Goal: Information Seeking & Learning: Learn about a topic

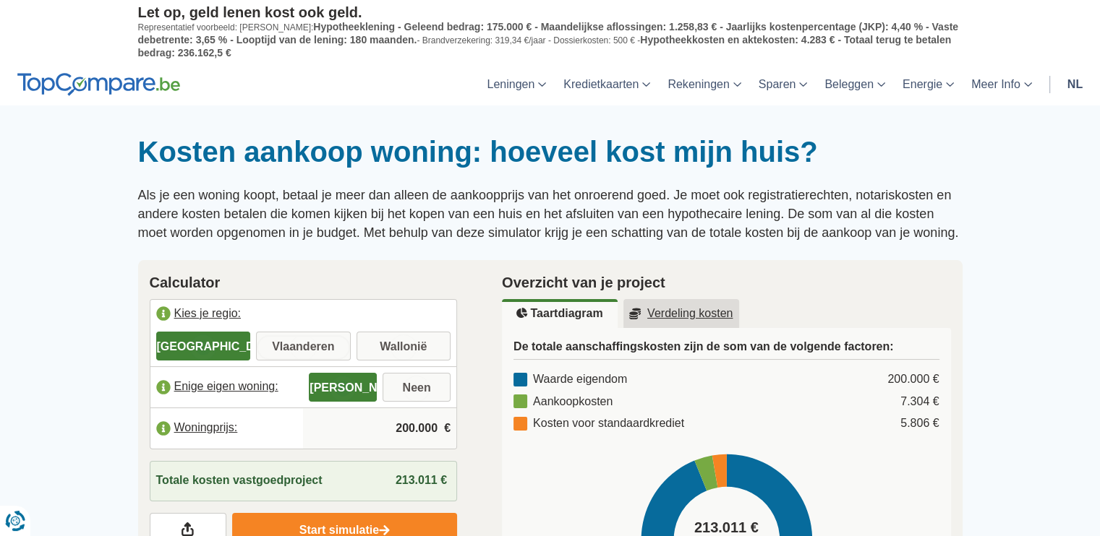
click at [283, 335] on input "Vlaanderen" at bounding box center [303, 348] width 95 height 26
radio input "true"
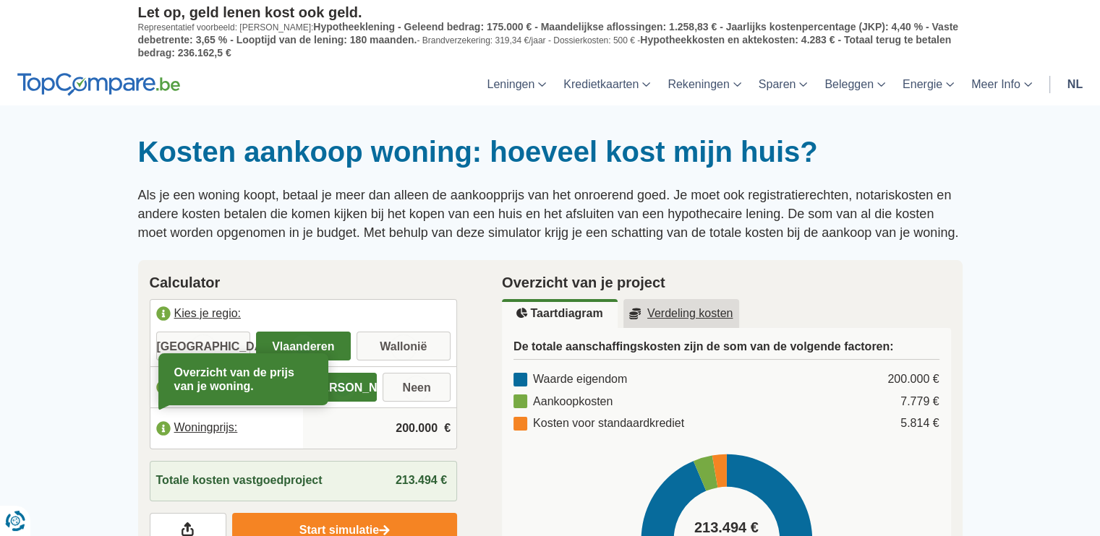
click at [209, 423] on label "Woningprijs:" at bounding box center [226, 429] width 153 height 32
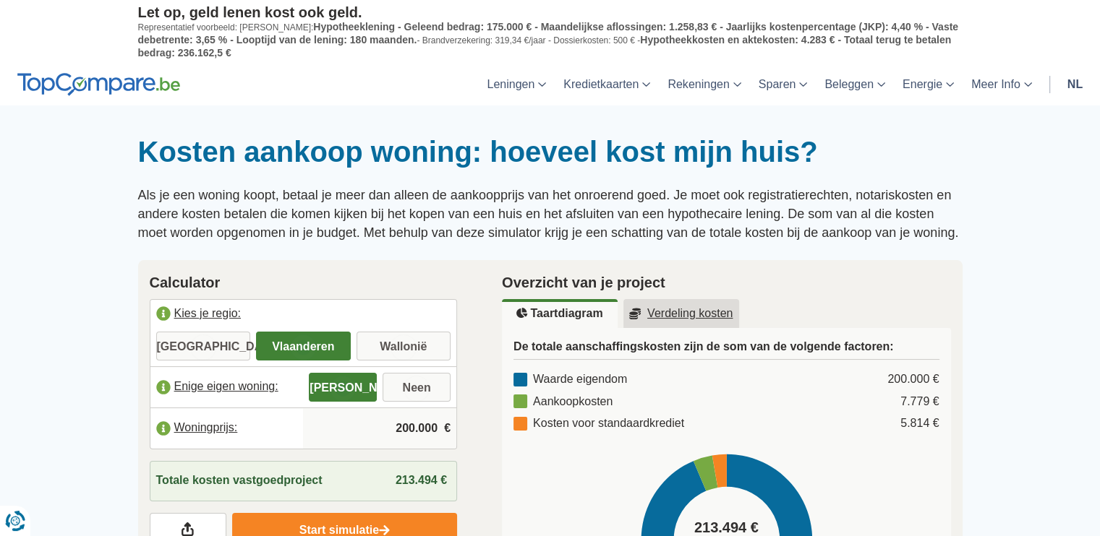
click at [437, 432] on input "200.000" at bounding box center [380, 428] width 142 height 39
type input "2"
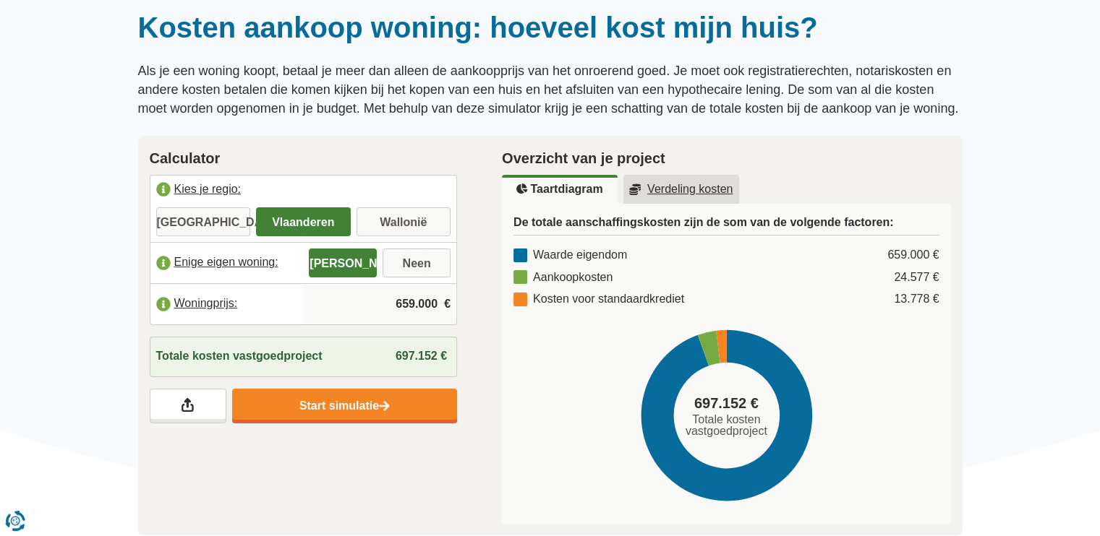
scroll to position [124, 0]
type input "659.000"
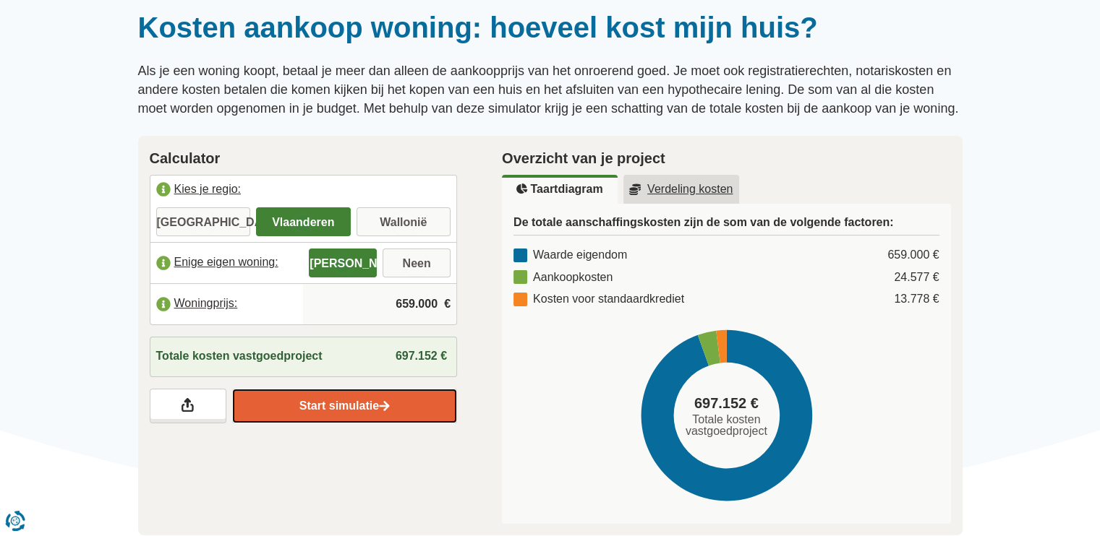
click at [335, 402] on link "Start simulatie" at bounding box center [344, 406] width 225 height 35
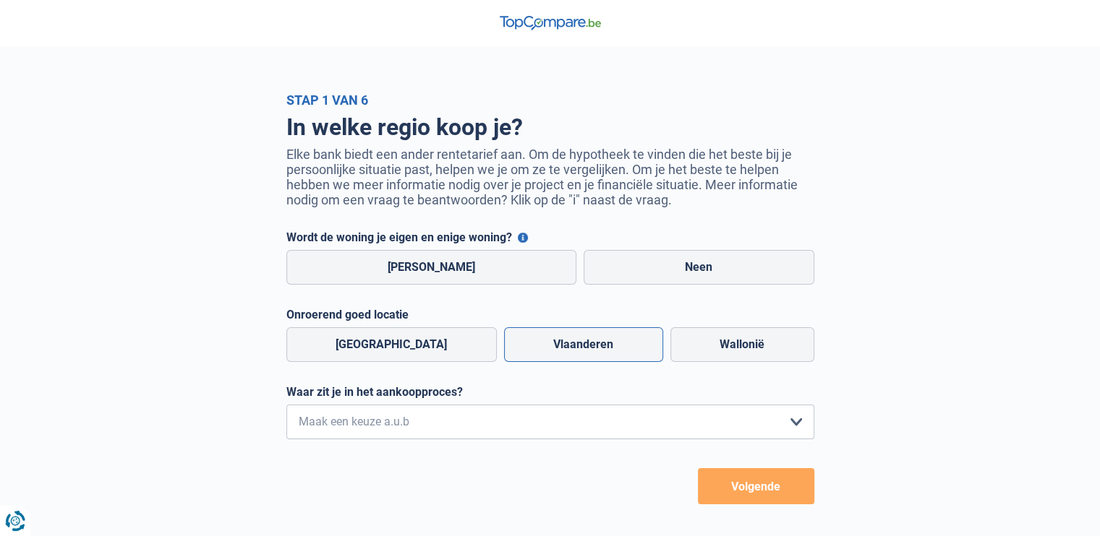
click at [552, 351] on label "Vlaanderen" at bounding box center [583, 344] width 159 height 35
click at [552, 351] on input "Vlaanderen" at bounding box center [583, 344] width 159 height 35
radio input "true"
click at [402, 283] on label "[PERSON_NAME]" at bounding box center [431, 267] width 291 height 35
click at [402, 283] on input "[PERSON_NAME]" at bounding box center [431, 267] width 291 height 35
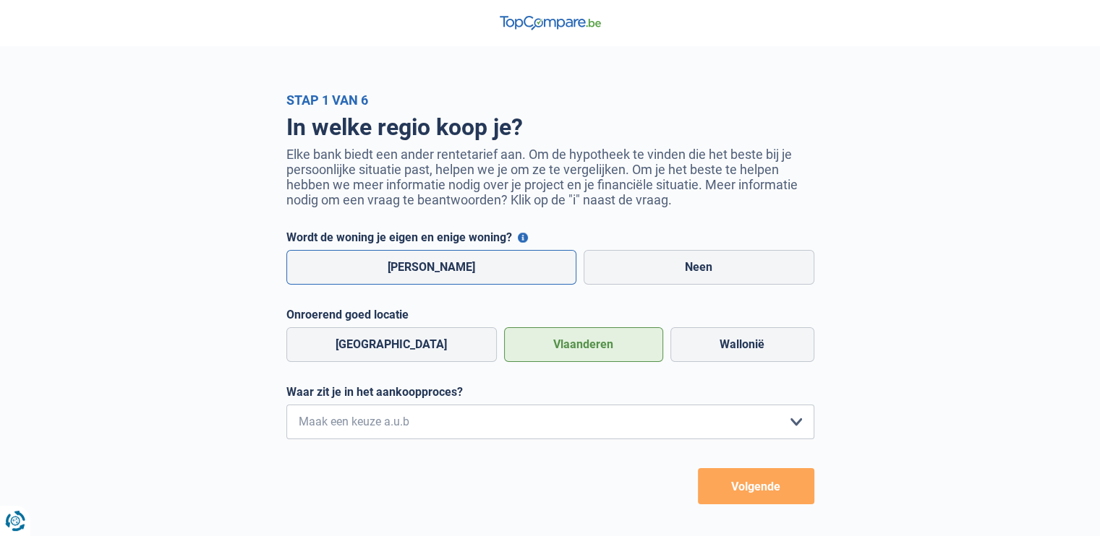
radio input "true"
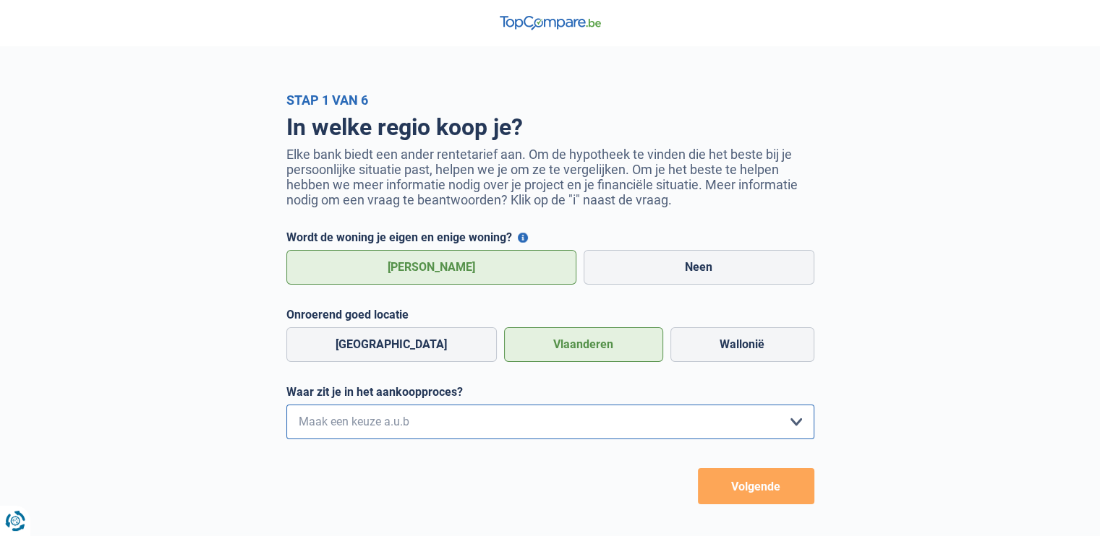
click at [792, 424] on select "Ik wil me uitsluitend informeren omdat ik op dit moment geen concrete plannen h…" at bounding box center [550, 422] width 528 height 35
select select "1a"
click at [286, 408] on select "Ik wil me uitsluitend informeren omdat ik op dit moment geen concrete plannen h…" at bounding box center [550, 422] width 528 height 35
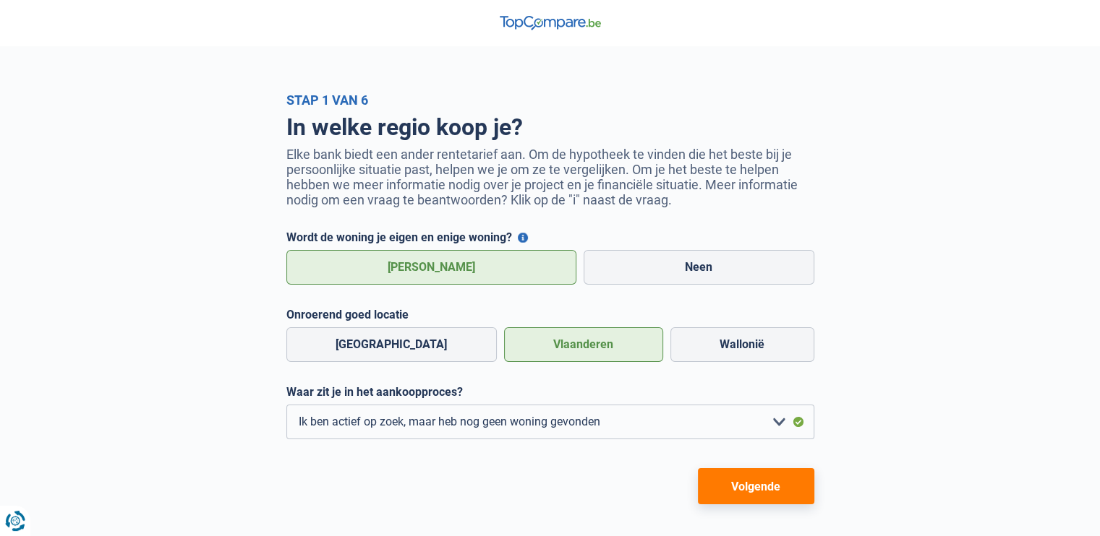
click at [760, 487] on button "Volgende" at bounding box center [756, 486] width 116 height 36
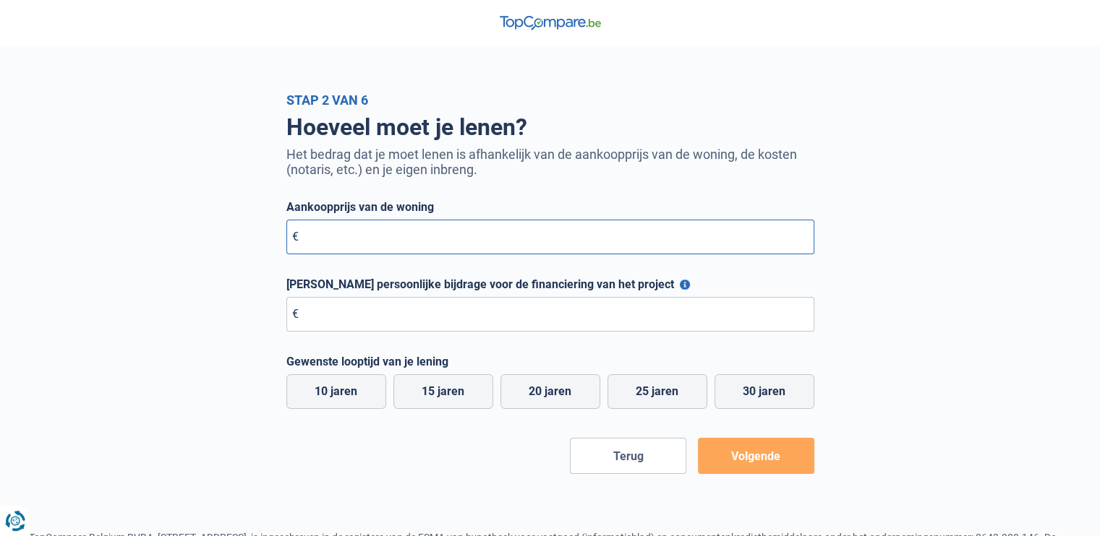
click at [321, 241] on input "Aankoopprijs van de woning" at bounding box center [550, 237] width 528 height 35
type input "659.000"
click at [354, 311] on input "[PERSON_NAME] persoonlijke bijdrage voor de financiering van het project" at bounding box center [550, 314] width 528 height 35
type input "800.000"
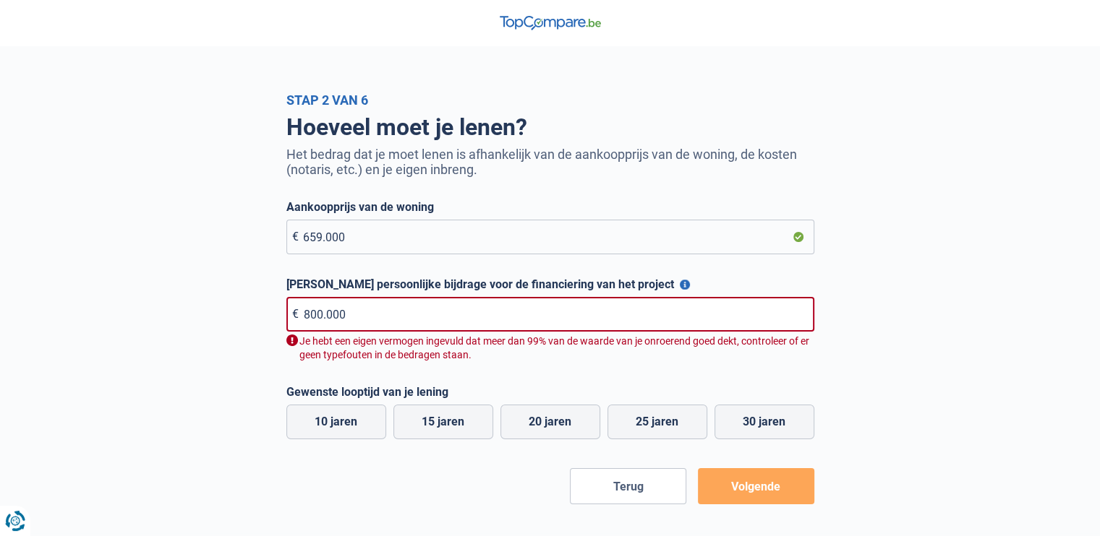
click at [766, 450] on form "Aankoopprijs van de woning € 659.000 Maximale persoonlijke bijdrage voor de fin…" at bounding box center [550, 352] width 528 height 304
click at [742, 479] on button "Volgende" at bounding box center [756, 486] width 116 height 36
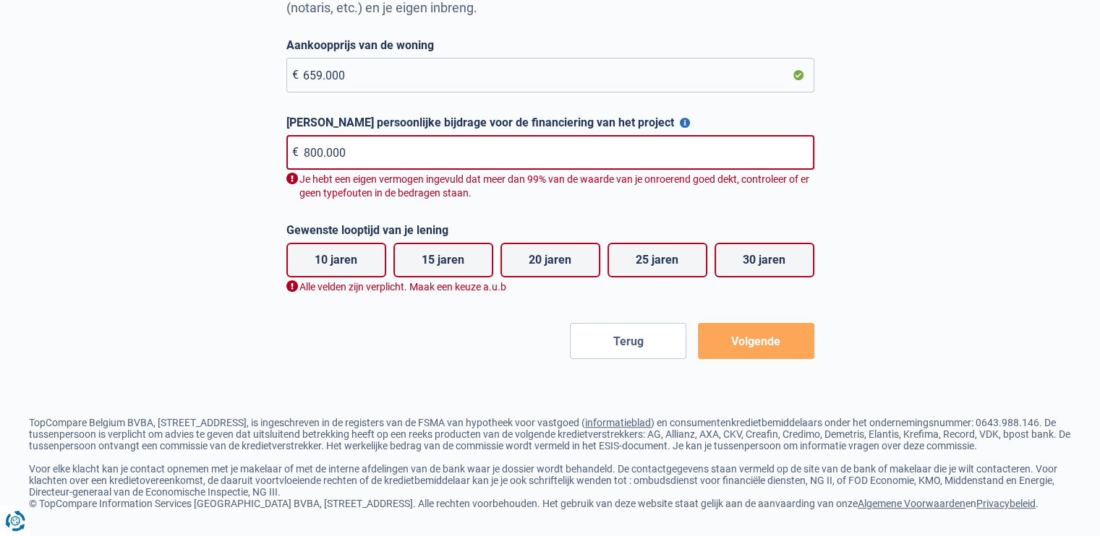
scroll to position [166, 0]
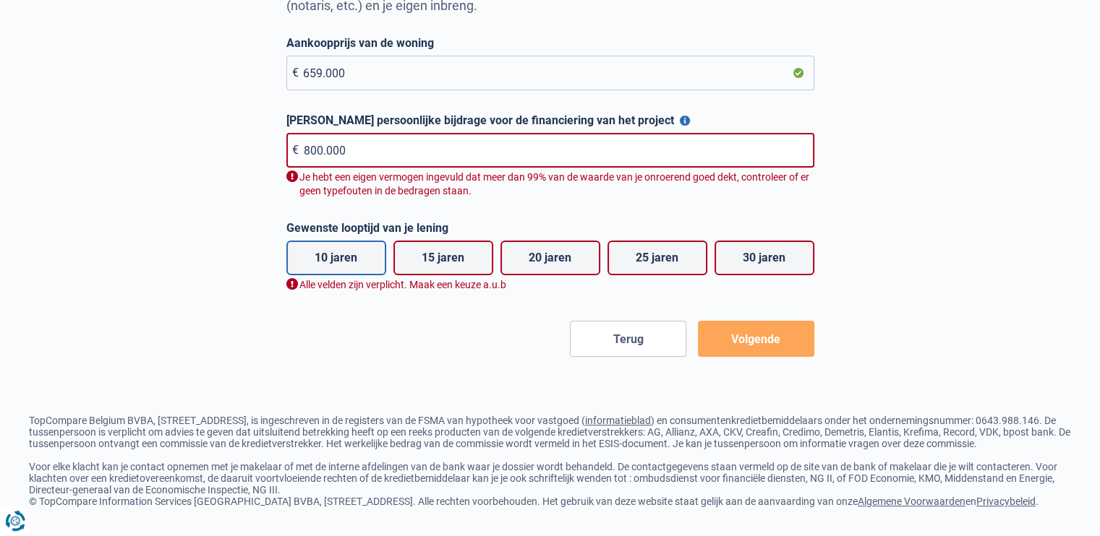
click at [338, 264] on label "10 jaren" at bounding box center [336, 258] width 100 height 35
click at [338, 264] on input "10 jaren" at bounding box center [336, 258] width 100 height 35
radio input "true"
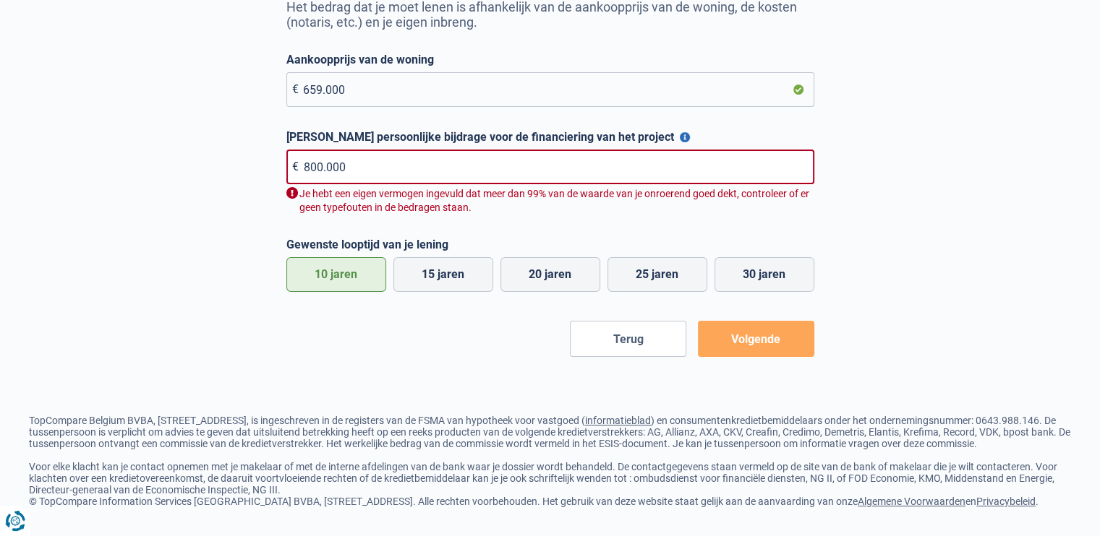
click at [753, 321] on button "Volgende" at bounding box center [756, 339] width 116 height 36
click at [755, 325] on button "Volgende" at bounding box center [756, 339] width 116 height 36
click at [359, 150] on input "800.000" at bounding box center [550, 167] width 528 height 35
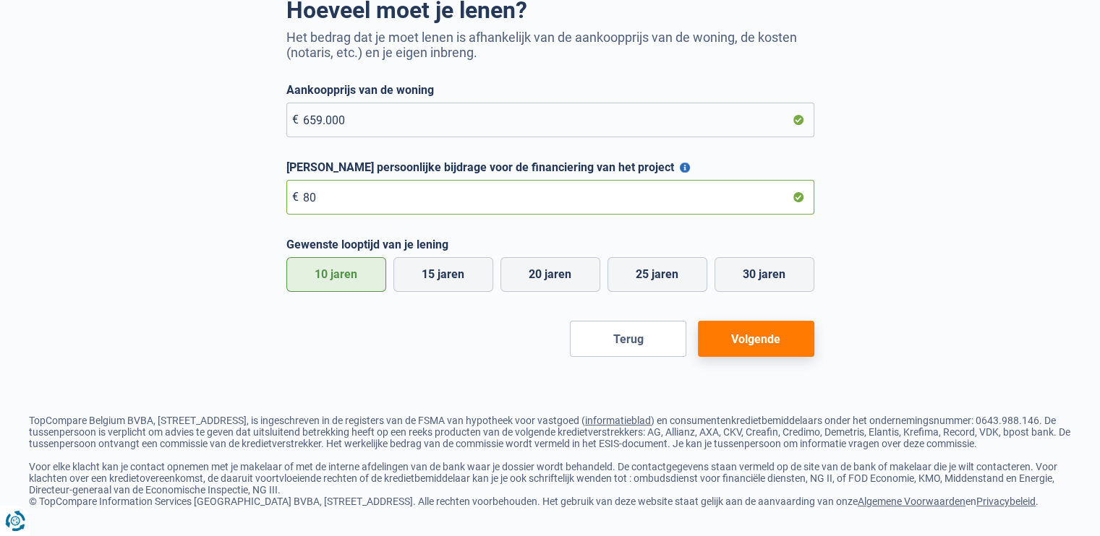
type input "8"
type input "7"
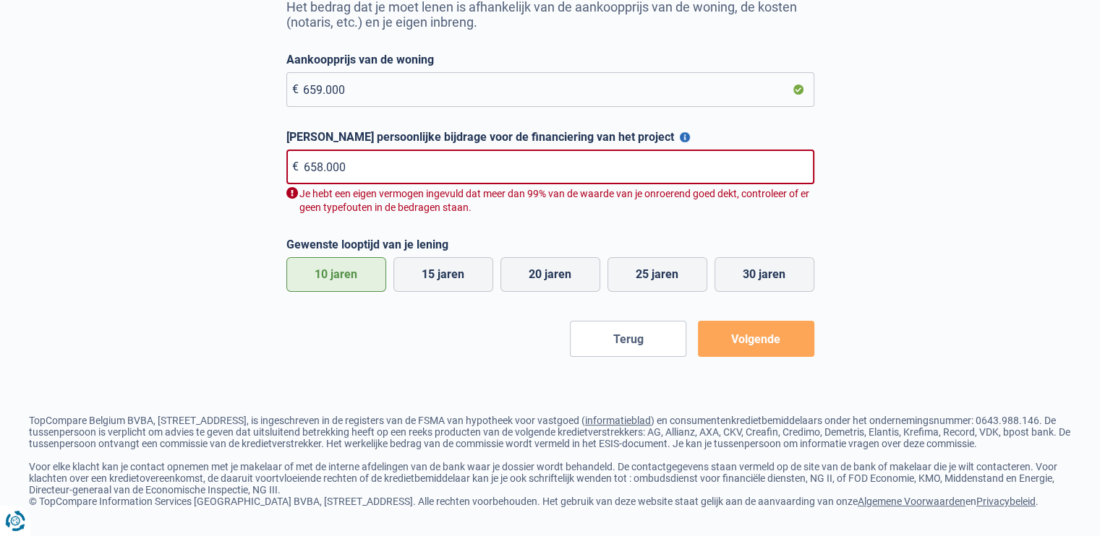
click at [763, 325] on button "Volgende" at bounding box center [756, 339] width 116 height 36
click at [364, 150] on input "658.000" at bounding box center [550, 167] width 528 height 35
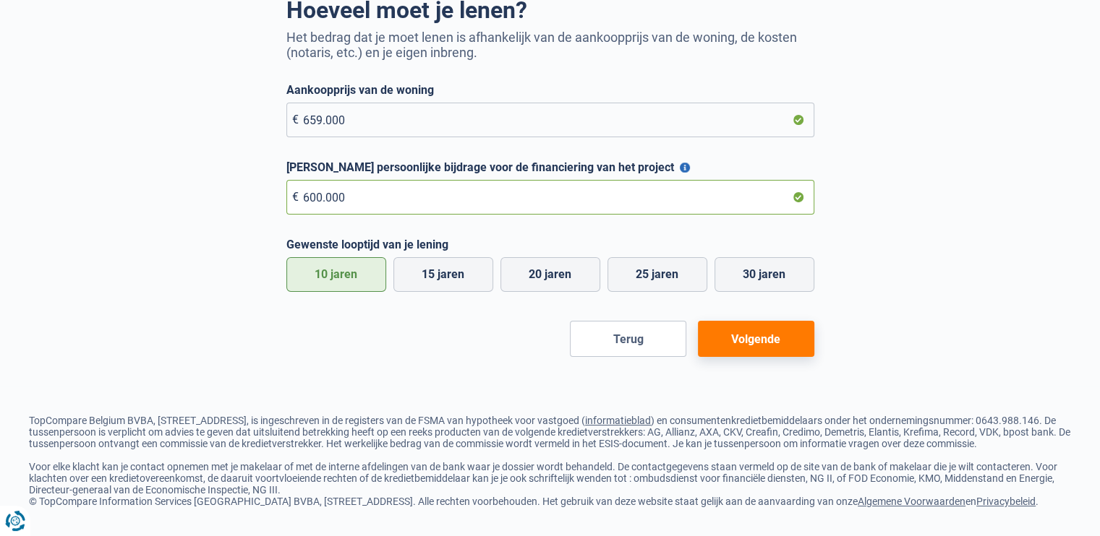
type input "600.000"
click at [760, 321] on button "Volgende" at bounding box center [756, 339] width 116 height 36
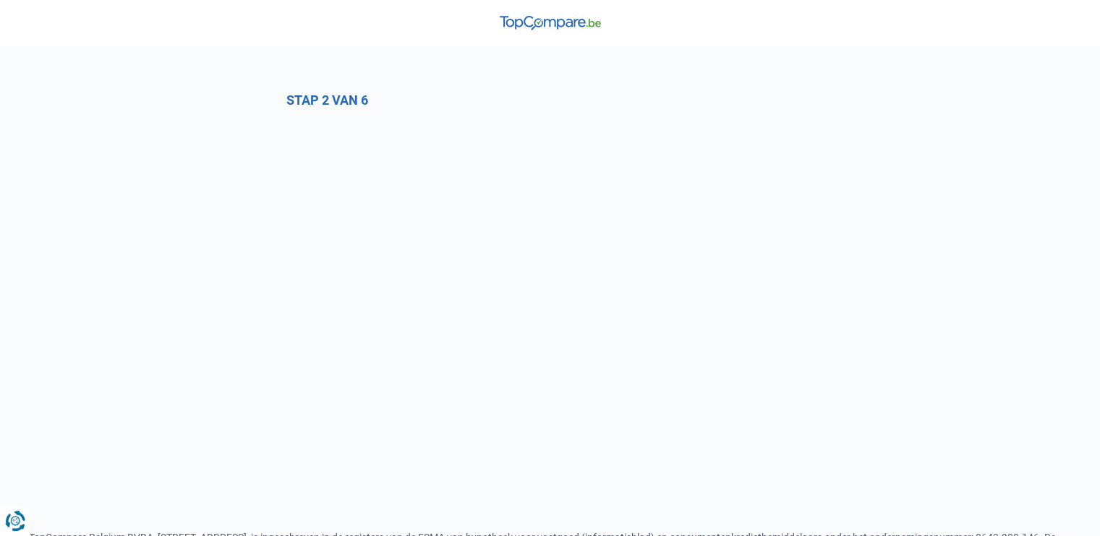
select select "1a"
